Goal: Task Accomplishment & Management: Complete application form

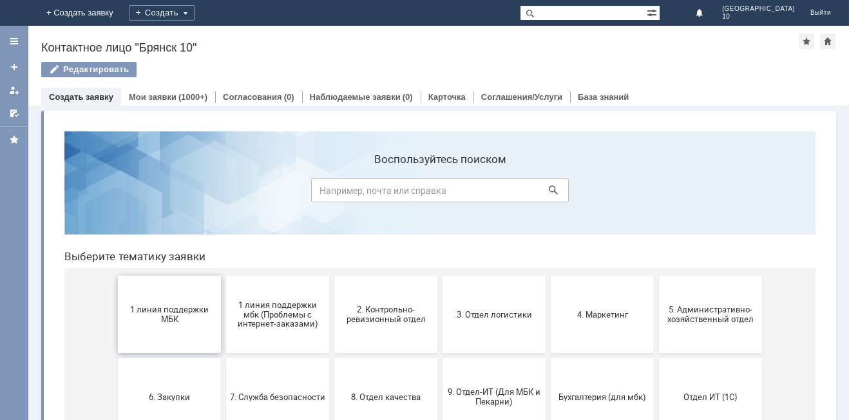
click at [150, 304] on button "1 линия поддержки МБК" at bounding box center [169, 314] width 103 height 77
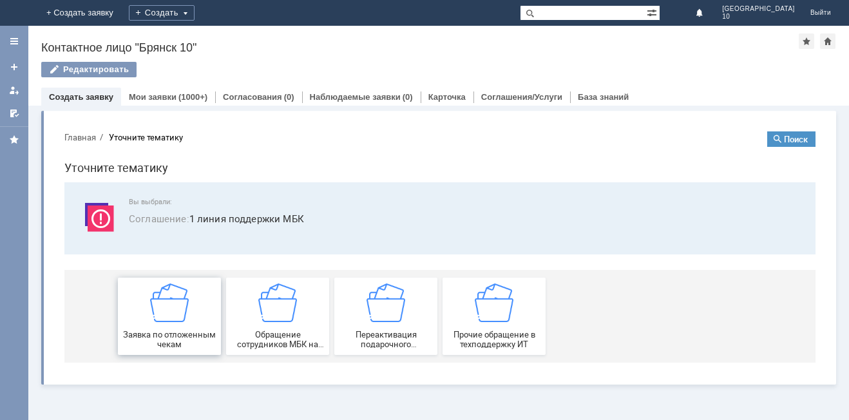
click at [184, 318] on img at bounding box center [169, 302] width 39 height 39
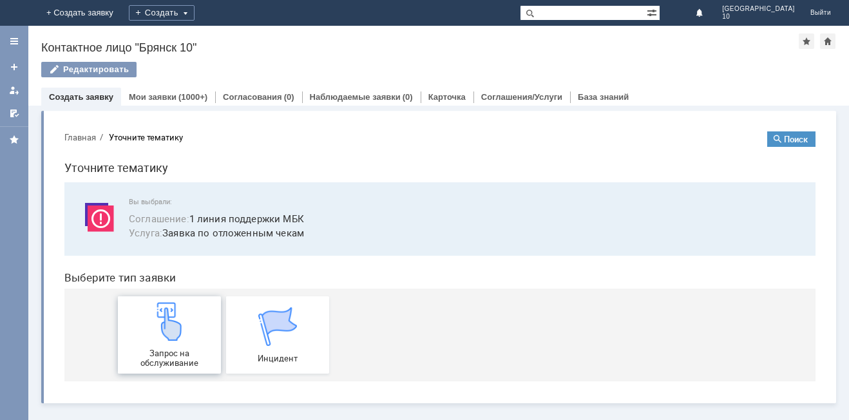
click at [172, 320] on img at bounding box center [169, 321] width 39 height 39
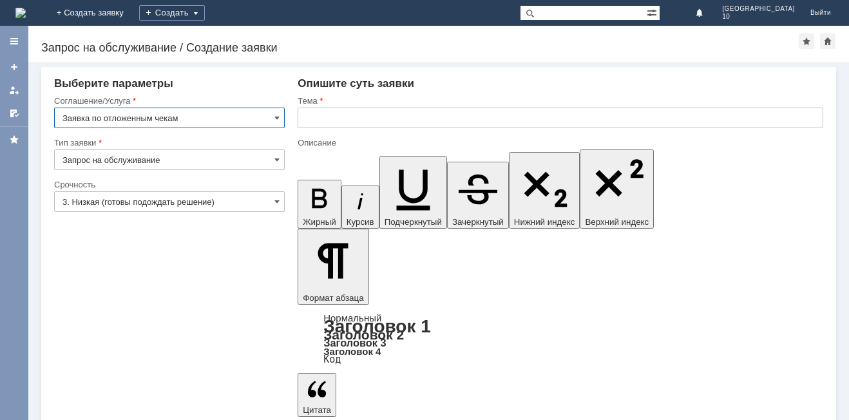
click at [308, 122] on input "text" at bounding box center [561, 118] width 526 height 21
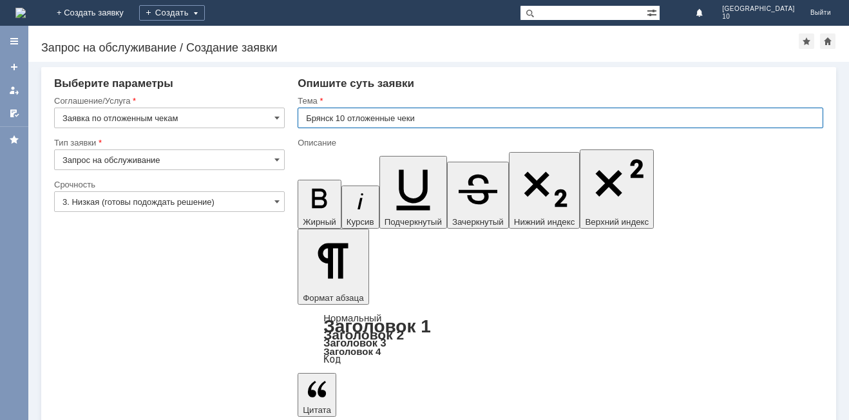
type input "Брянск 10 отложенные чеки"
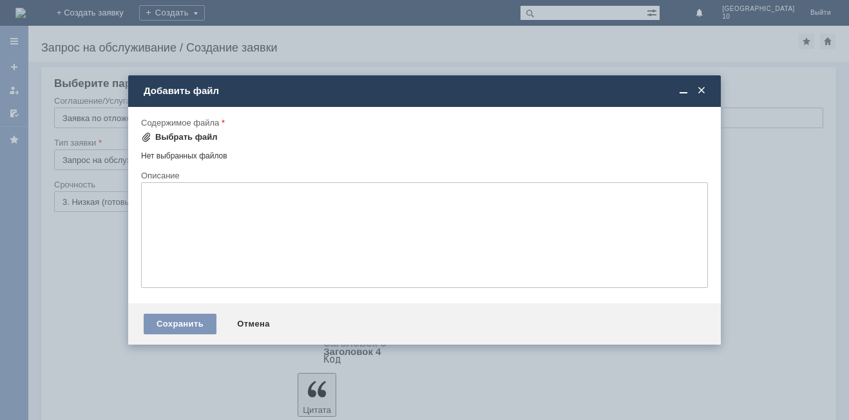
click at [146, 133] on span at bounding box center [146, 137] width 10 height 10
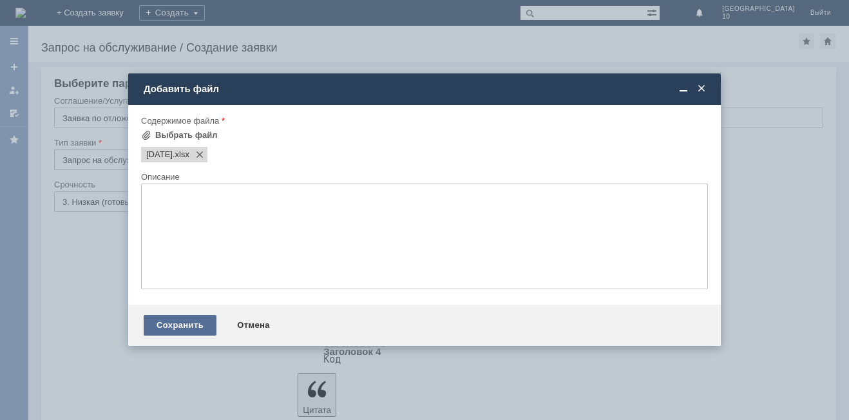
click at [162, 322] on div "Сохранить" at bounding box center [180, 325] width 73 height 21
